Goal: Transaction & Acquisition: Book appointment/travel/reservation

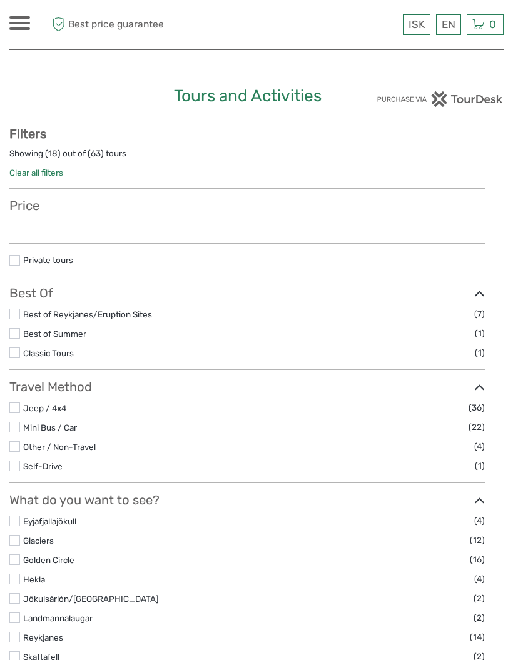
select select
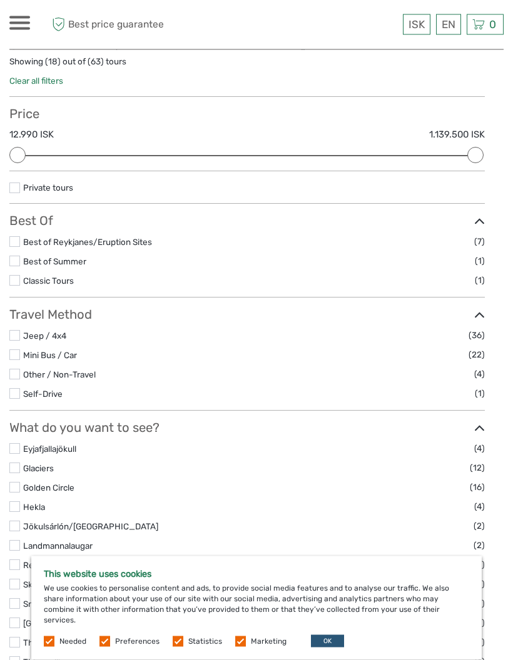
scroll to position [92, 0]
click at [19, 358] on label at bounding box center [14, 354] width 11 height 11
click at [0, 0] on input "checkbox" at bounding box center [0, 0] width 0 height 0
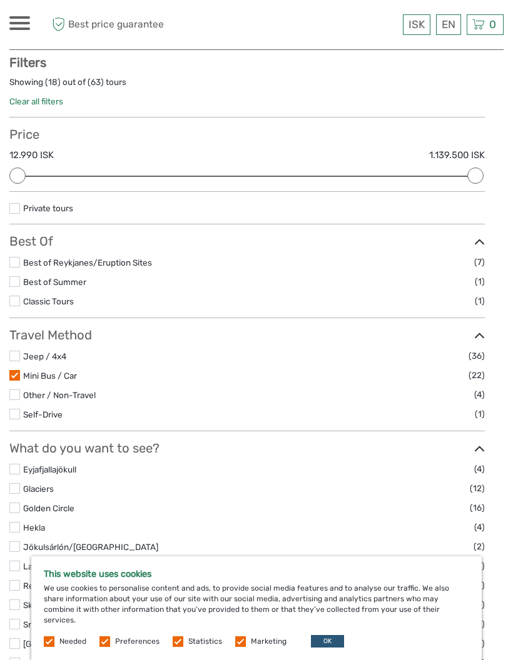
scroll to position [71, 0]
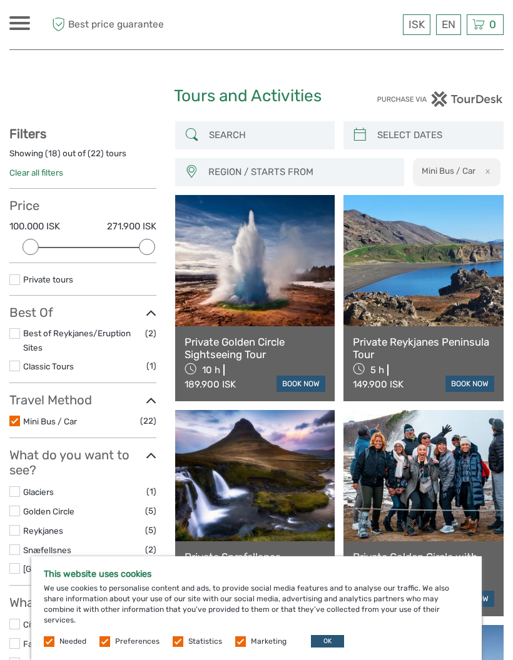
click at [0, 0] on link "$" at bounding box center [0, 0] width 0 height 0
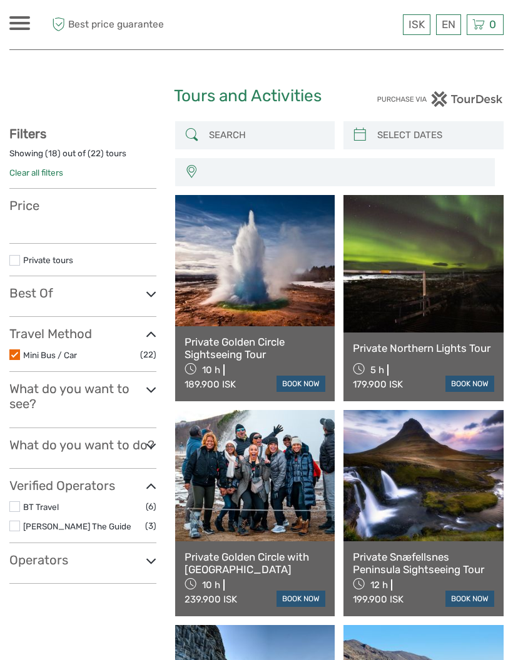
select select
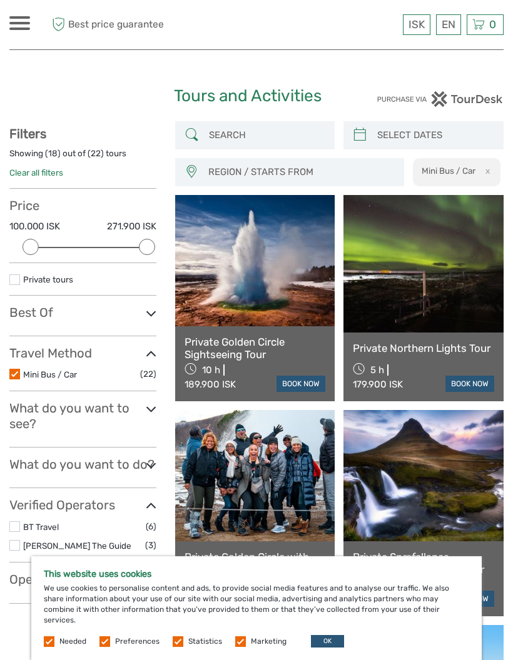
click at [0, 0] on link "$" at bounding box center [0, 0] width 0 height 0
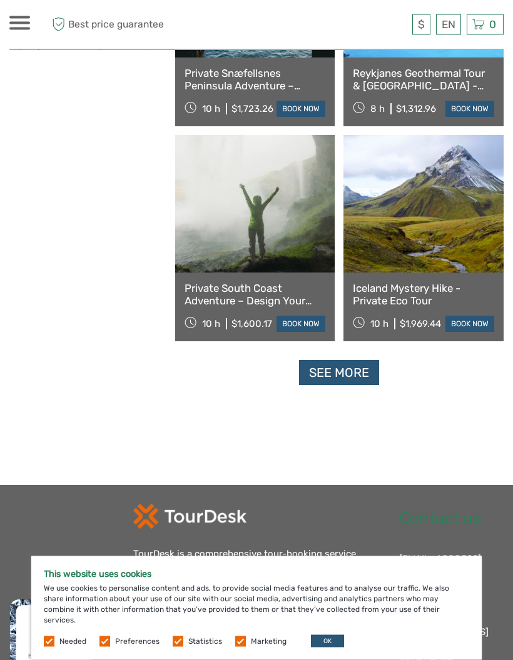
scroll to position [1780, 0]
click at [349, 365] on link "See more" at bounding box center [339, 373] width 80 height 26
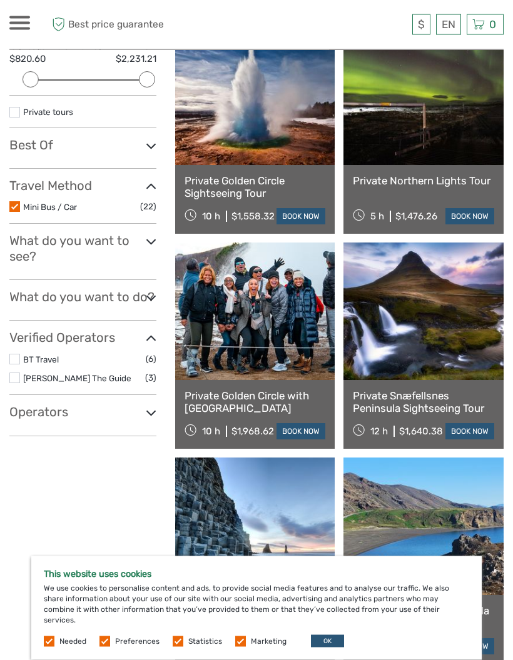
scroll to position [0, 0]
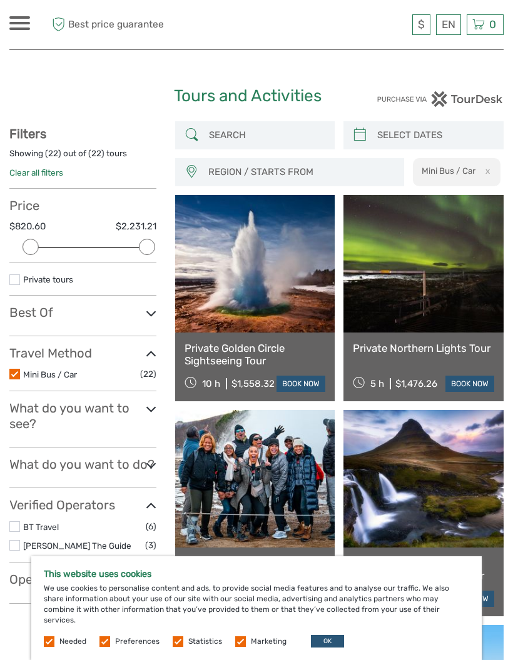
click at [24, 369] on link "Mini Bus / Car" at bounding box center [50, 374] width 54 height 10
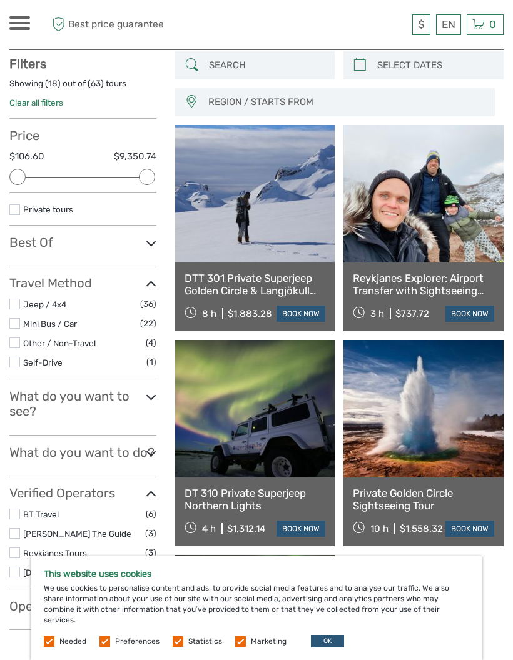
scroll to position [71, 0]
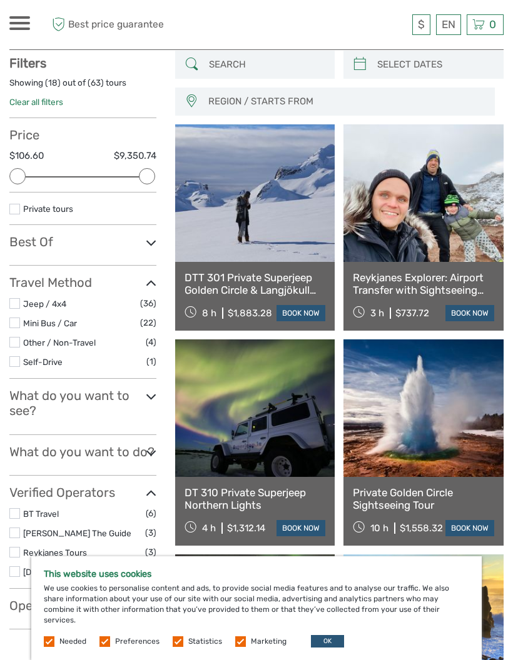
click at [28, 299] on link "Jeep / 4x4" at bounding box center [44, 304] width 43 height 10
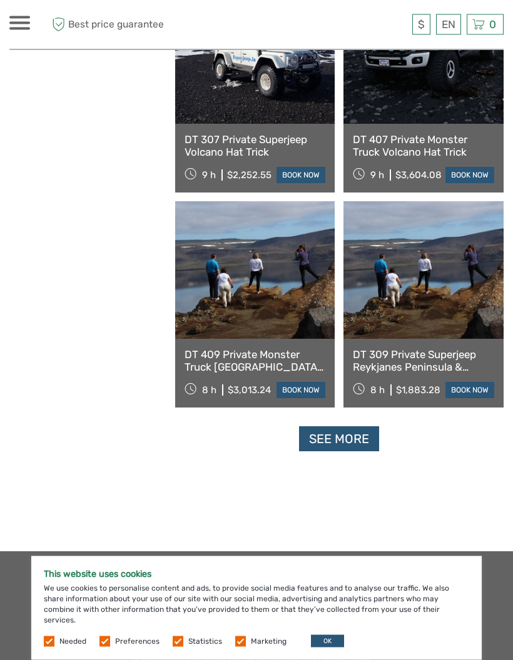
scroll to position [1714, 0]
click at [348, 438] on link "See more" at bounding box center [339, 439] width 80 height 26
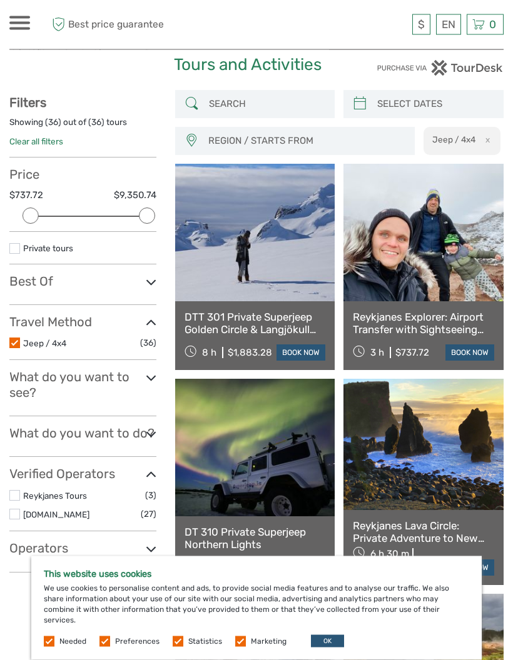
scroll to position [31, 0]
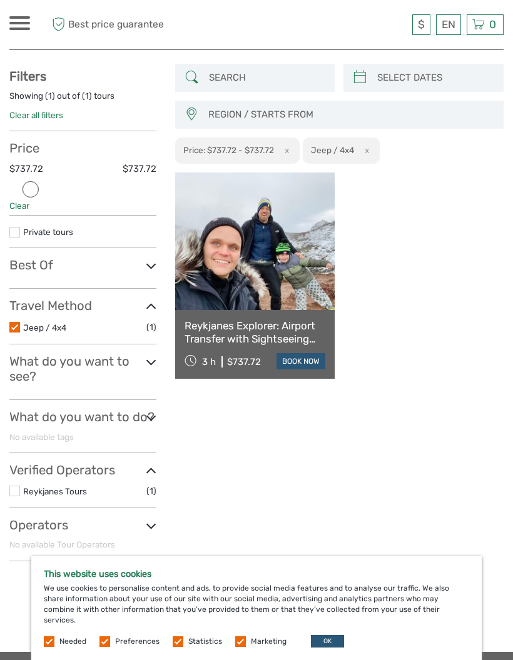
scroll to position [46, 0]
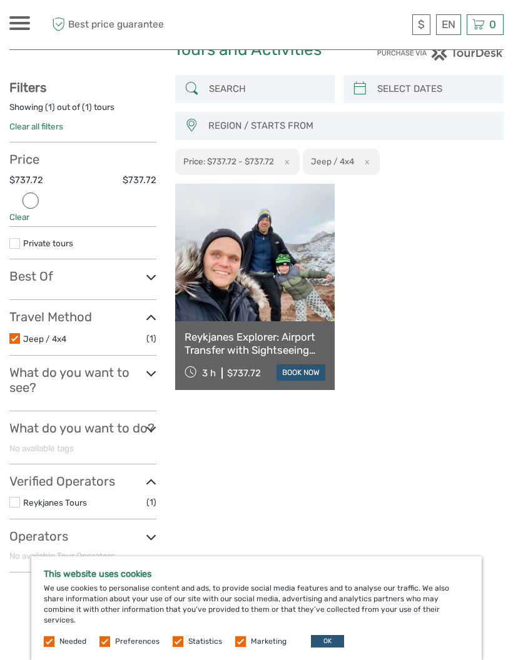
click at [219, 303] on link at bounding box center [255, 253] width 160 height 138
click at [217, 338] on link "Reykjanes Explorer: Airport Transfer with Sightseeing Adventure" at bounding box center [254, 344] width 141 height 26
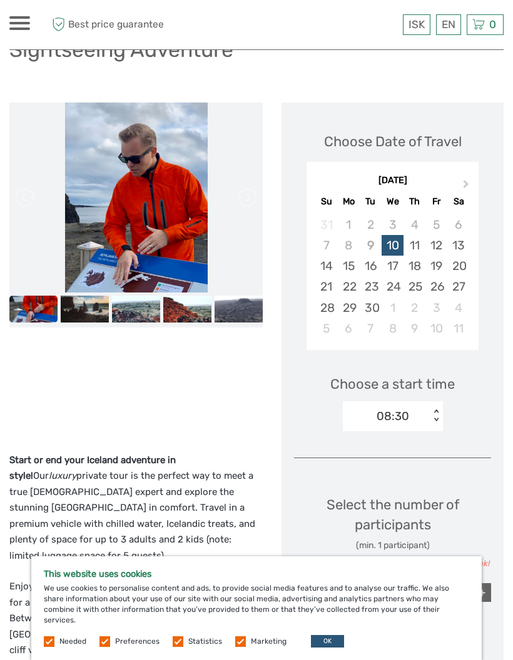
scroll to position [148, 0]
